Goal: Check status: Check status

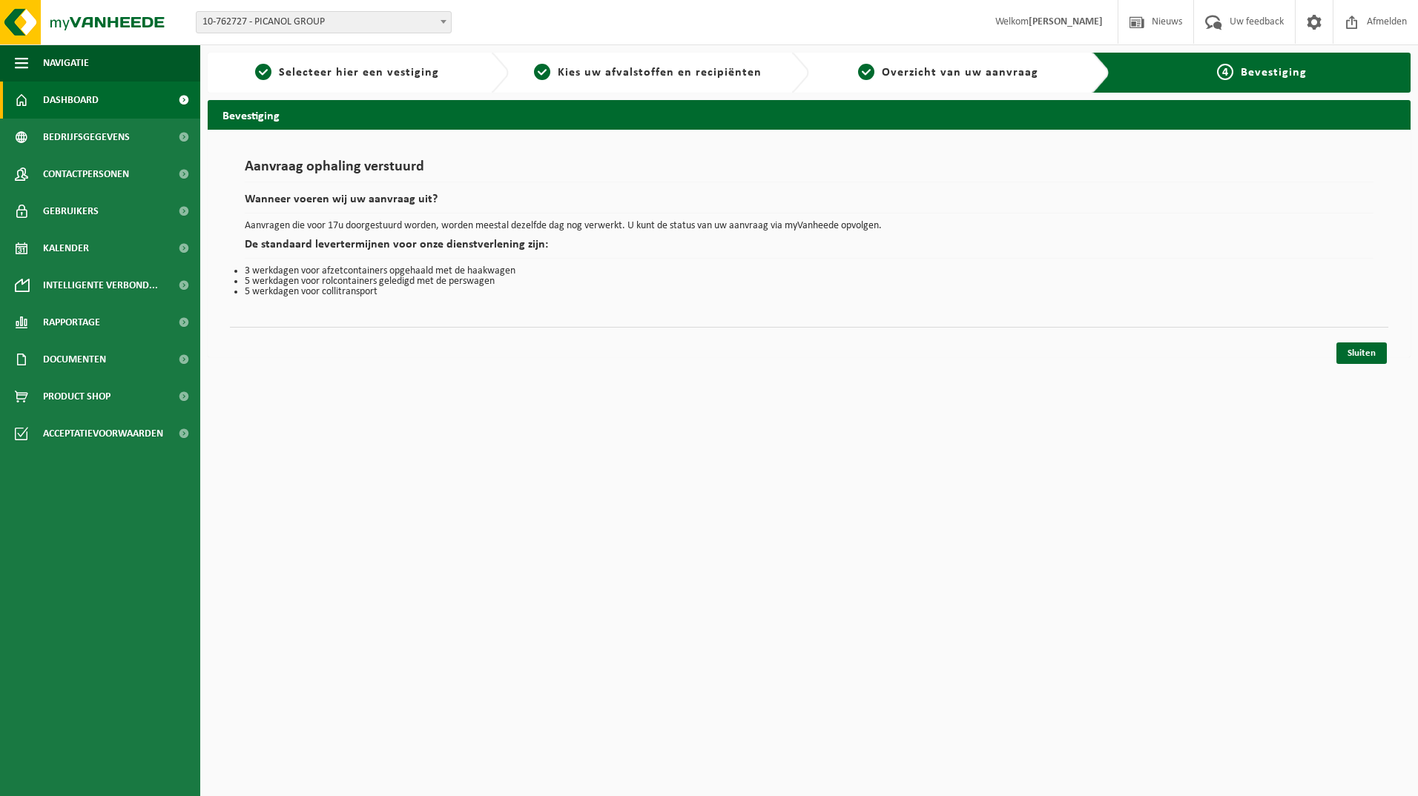
click at [70, 102] on span "Dashboard" at bounding box center [71, 100] width 56 height 37
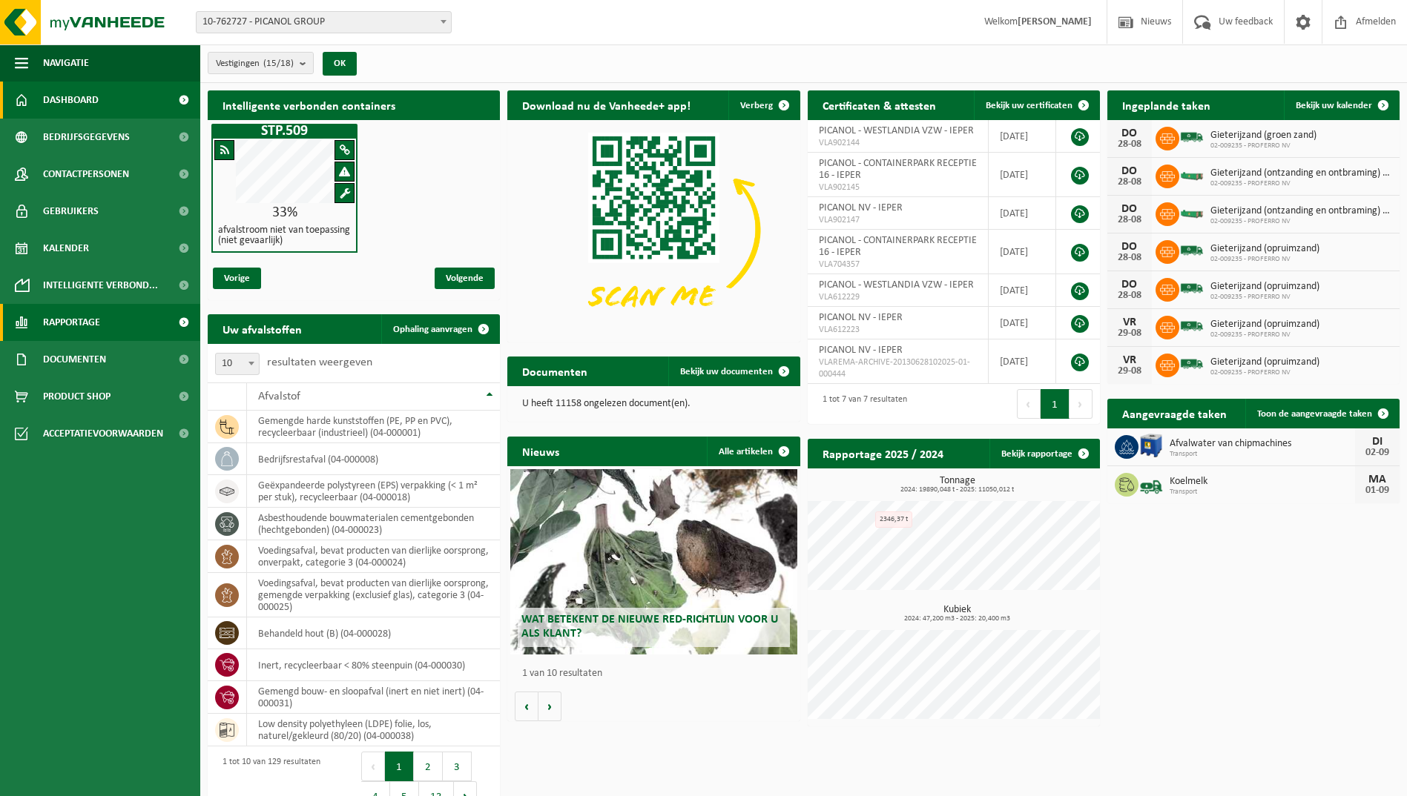
click at [107, 325] on link "Rapportage" at bounding box center [100, 322] width 200 height 37
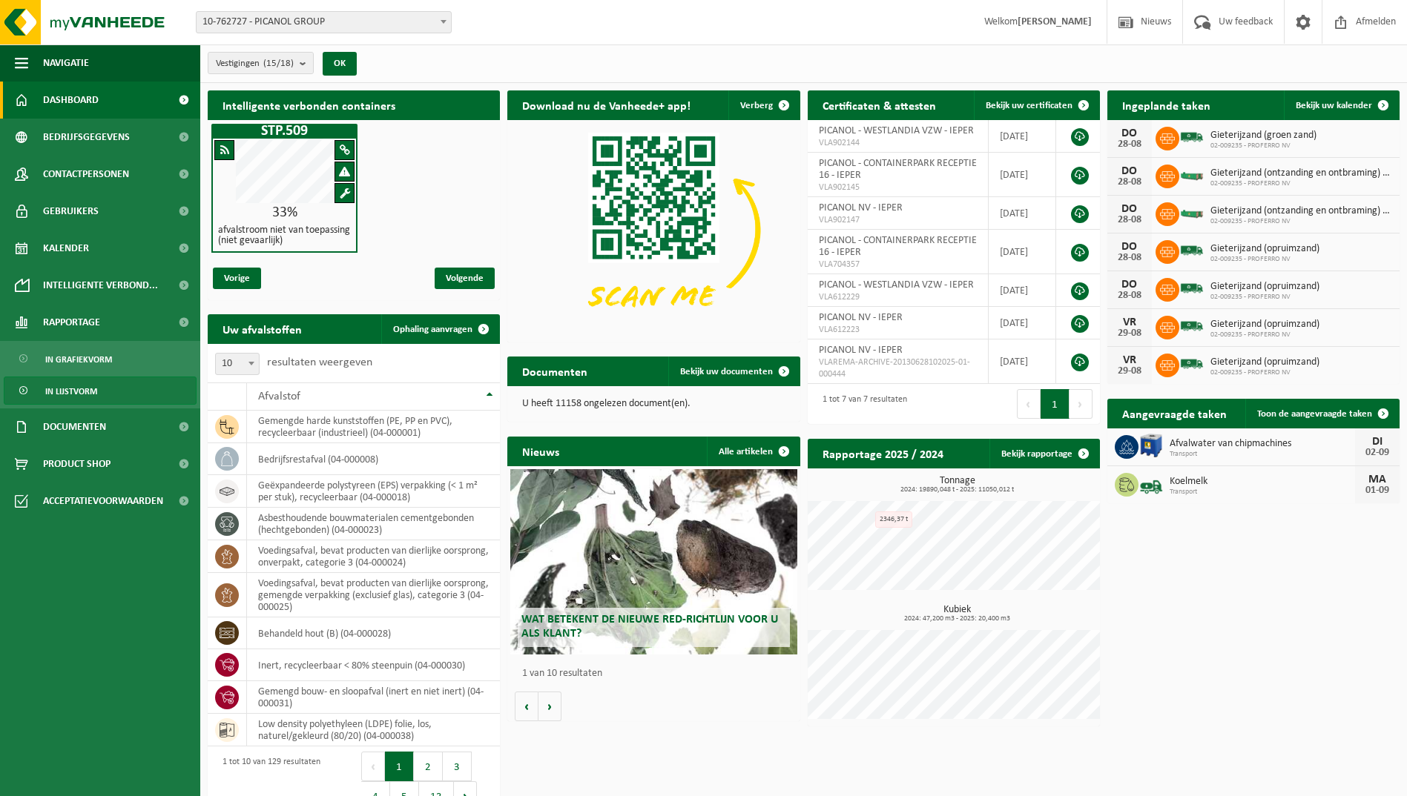
click at [88, 394] on span "In lijstvorm" at bounding box center [71, 391] width 52 height 28
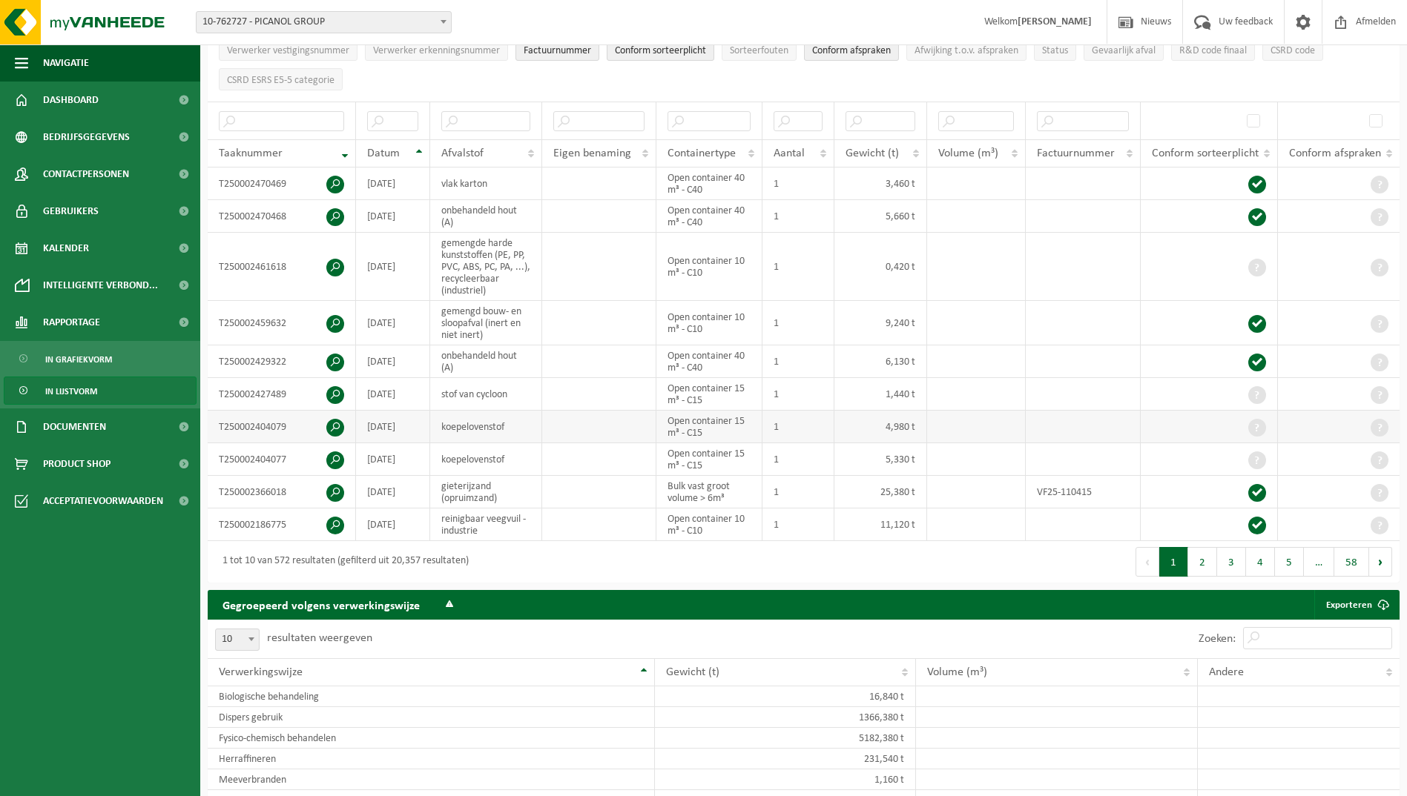
scroll to position [222, 0]
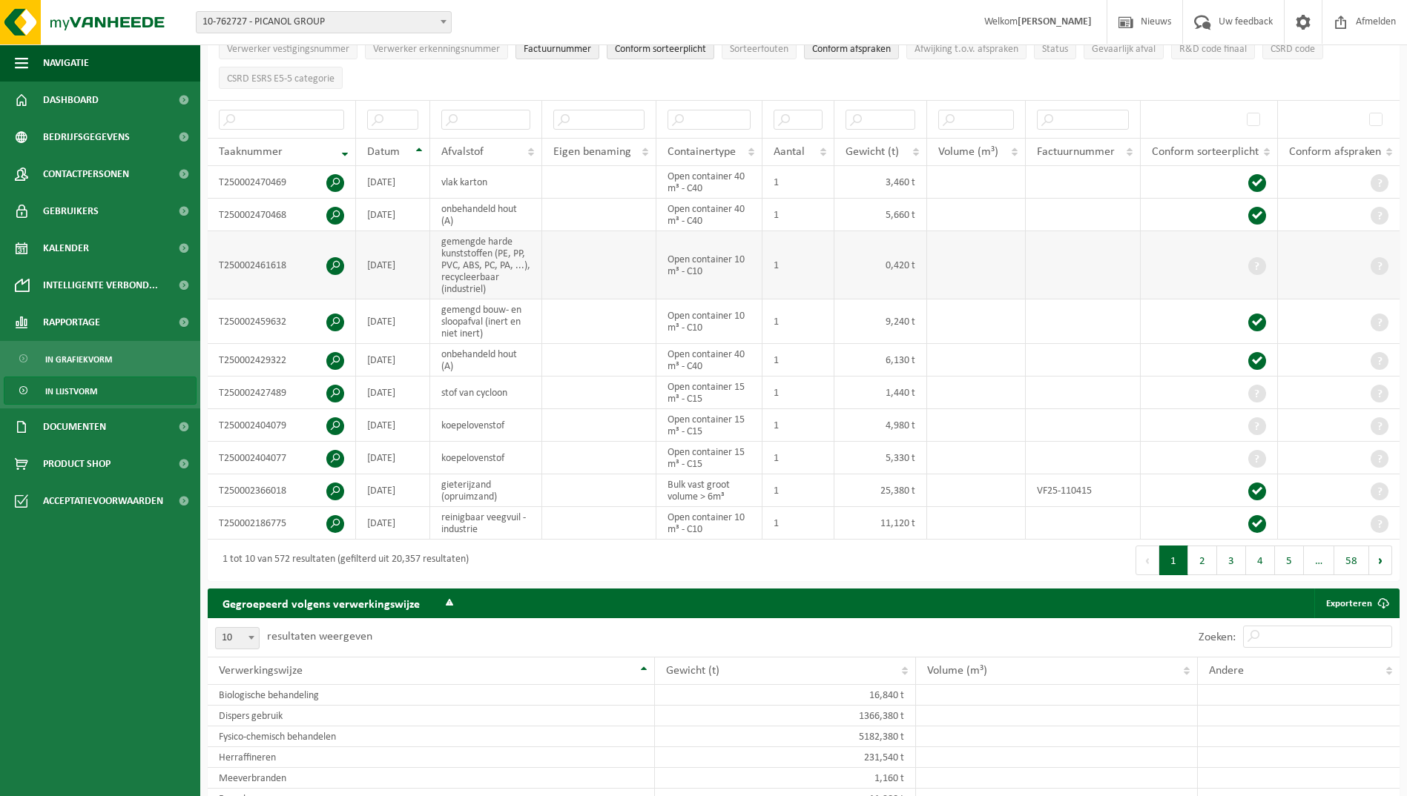
click at [1251, 262] on span at bounding box center [1257, 266] width 18 height 18
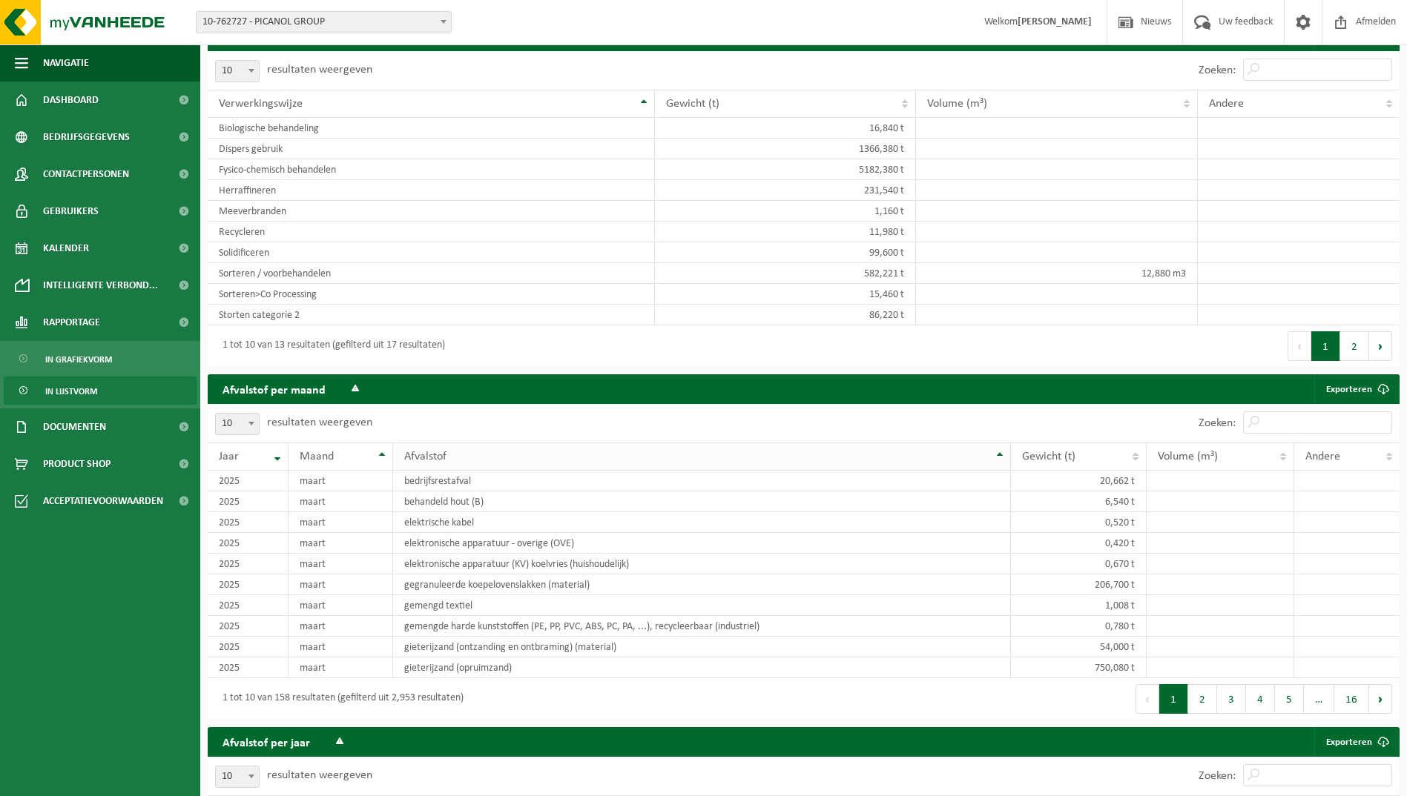
scroll to position [816, 0]
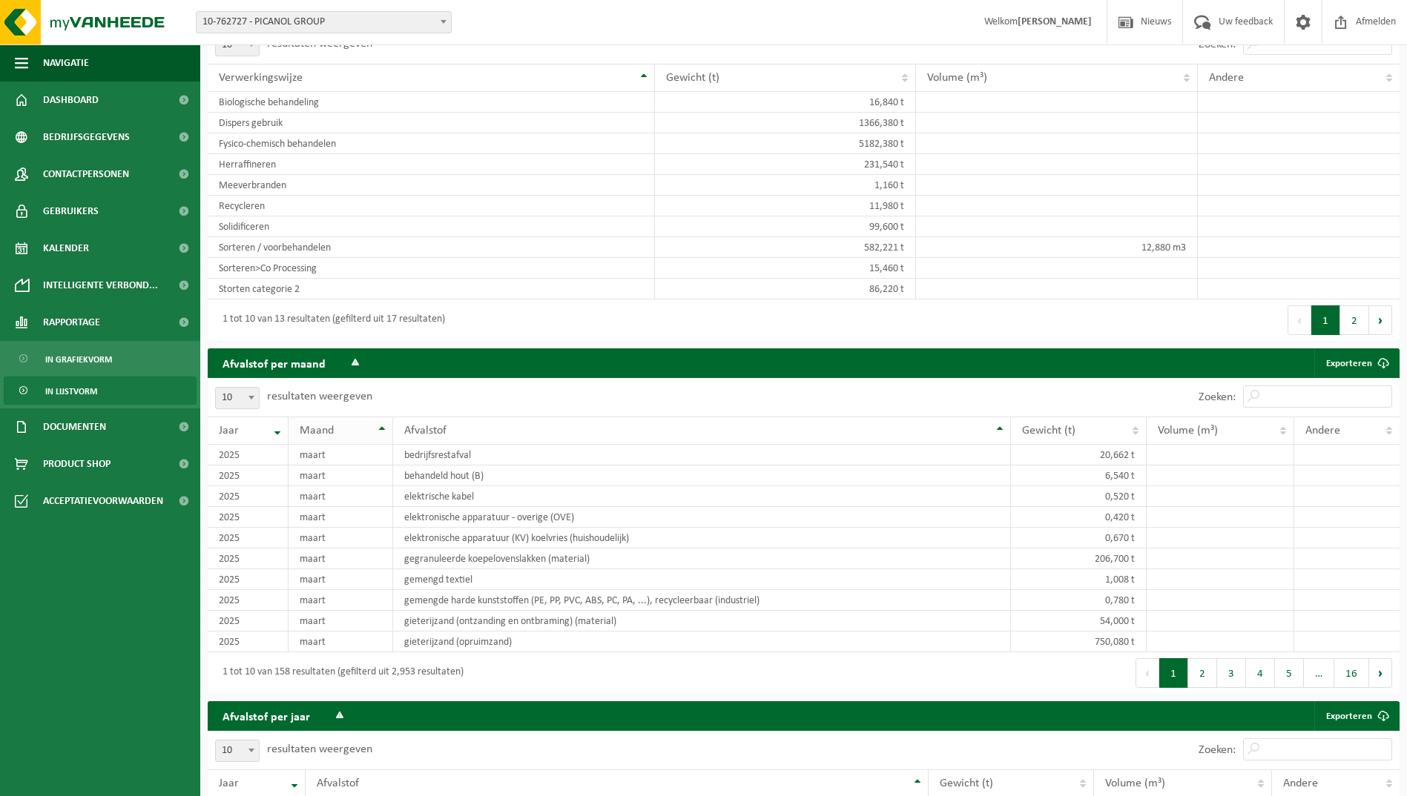
click at [378, 431] on th "Maand" at bounding box center [340, 431] width 105 height 28
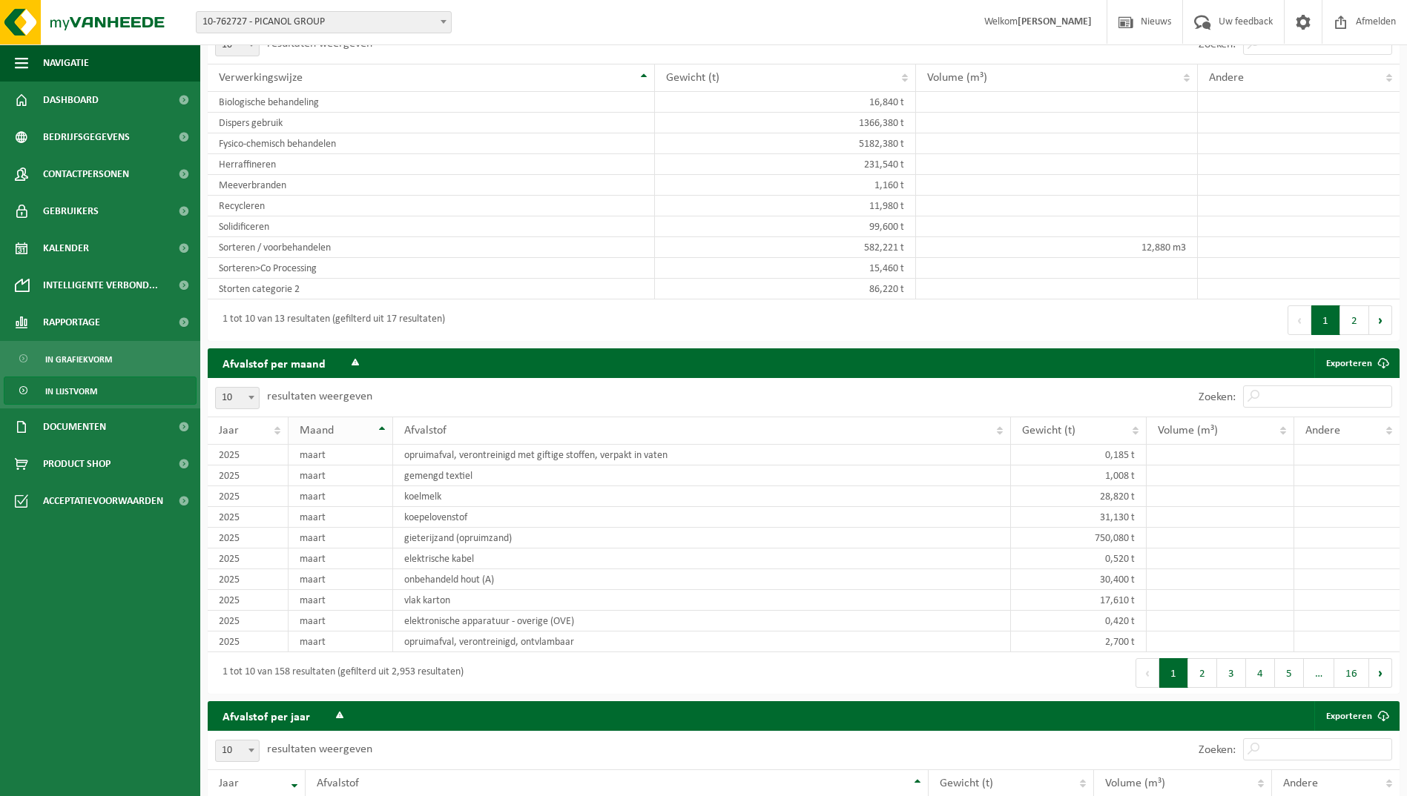
click at [380, 428] on th "Maand" at bounding box center [340, 431] width 105 height 28
